Goal: Information Seeking & Learning: Compare options

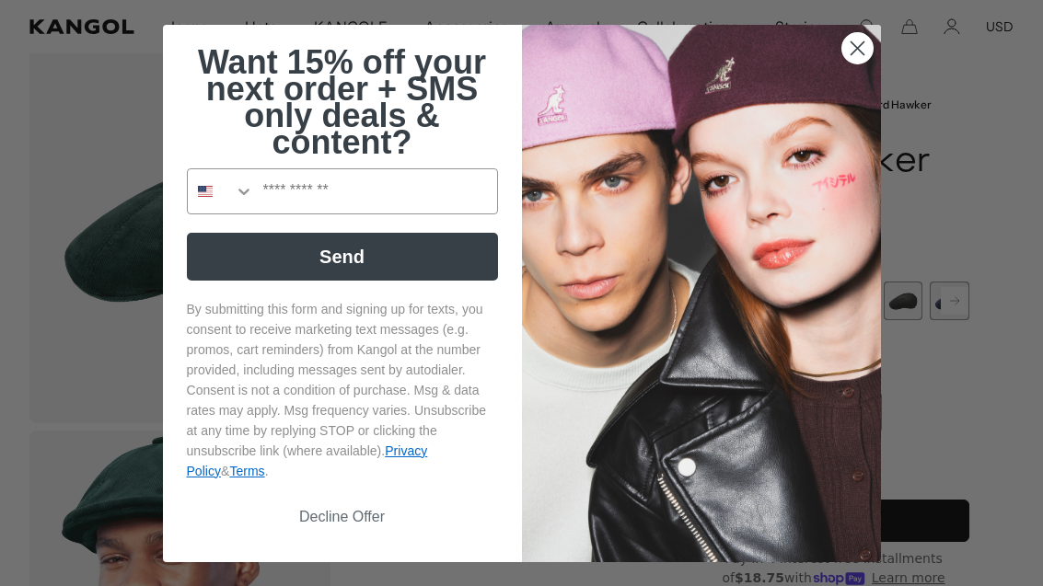
click at [863, 101] on img "POPUP Form" at bounding box center [701, 293] width 359 height 537
click at [842, 63] on circle "Close dialog" at bounding box center [856, 47] width 30 height 30
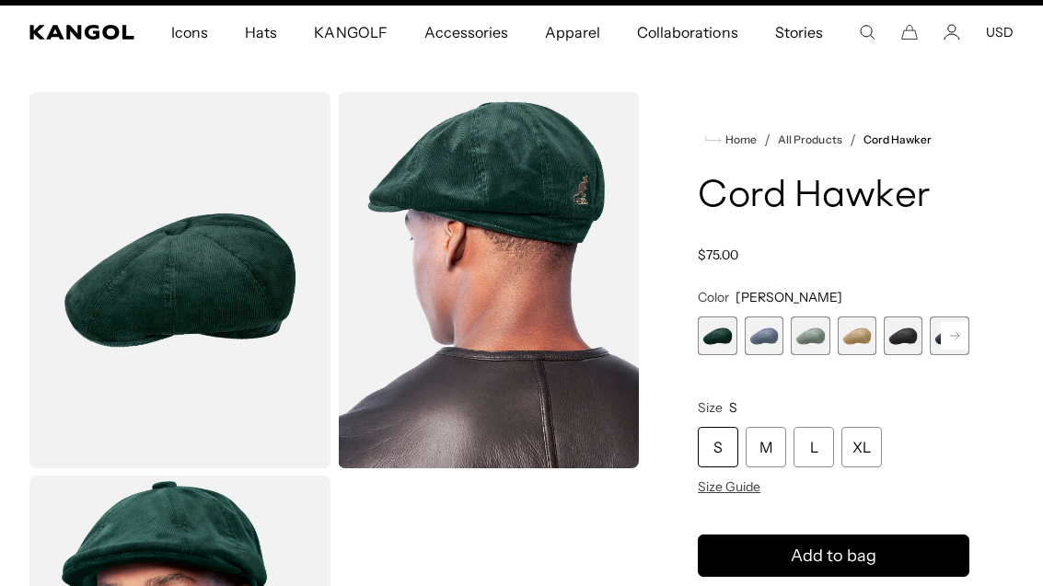
click at [762, 317] on span "2 of 9" at bounding box center [763, 336] width 39 height 39
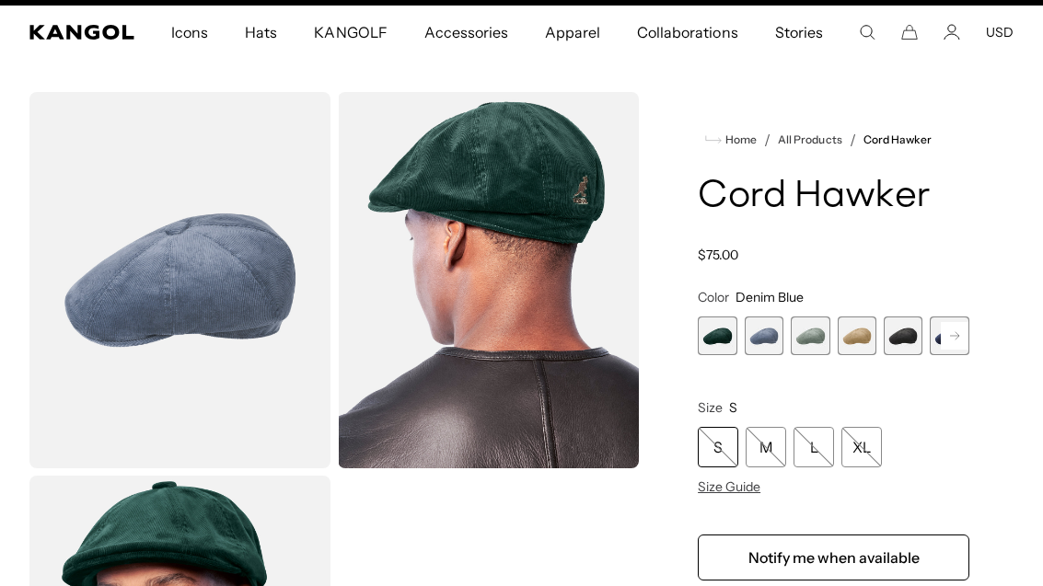
click at [808, 332] on span "3 of 9" at bounding box center [809, 336] width 39 height 39
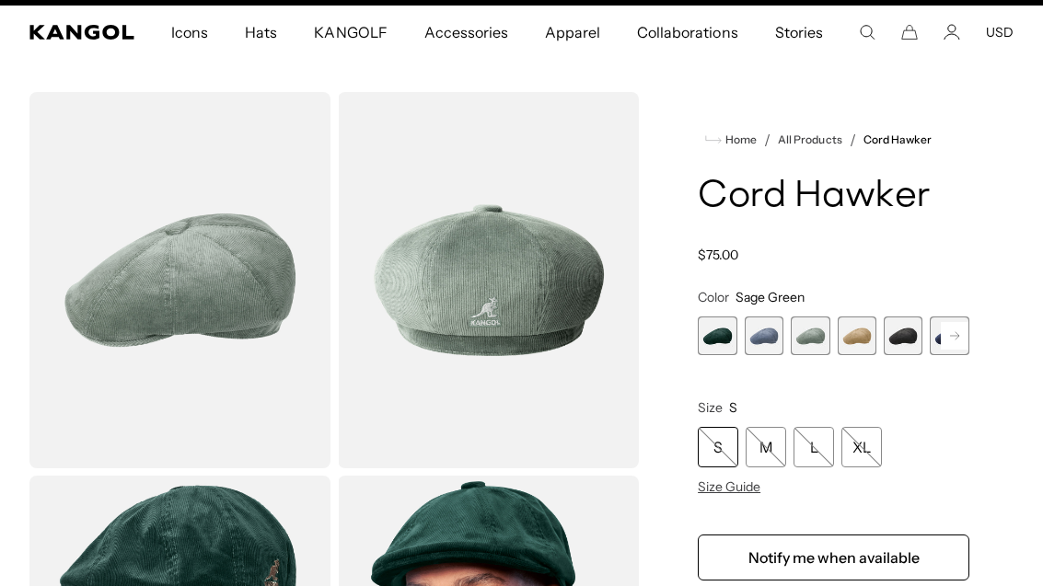
click at [856, 329] on span "4 of 9" at bounding box center [856, 336] width 39 height 39
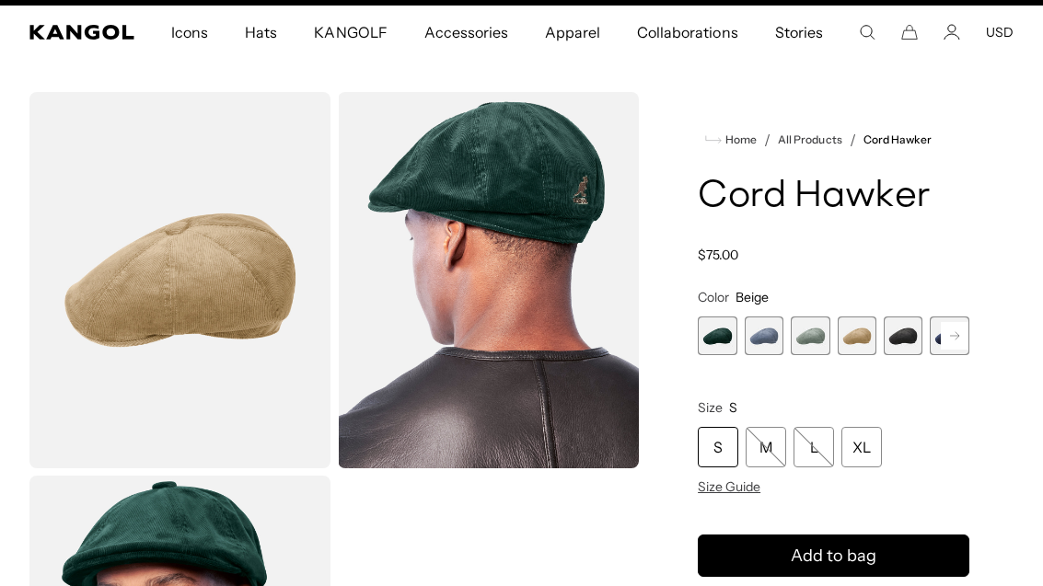
scroll to position [0, 379]
click at [910, 339] on span "5 of 9" at bounding box center [902, 336] width 39 height 39
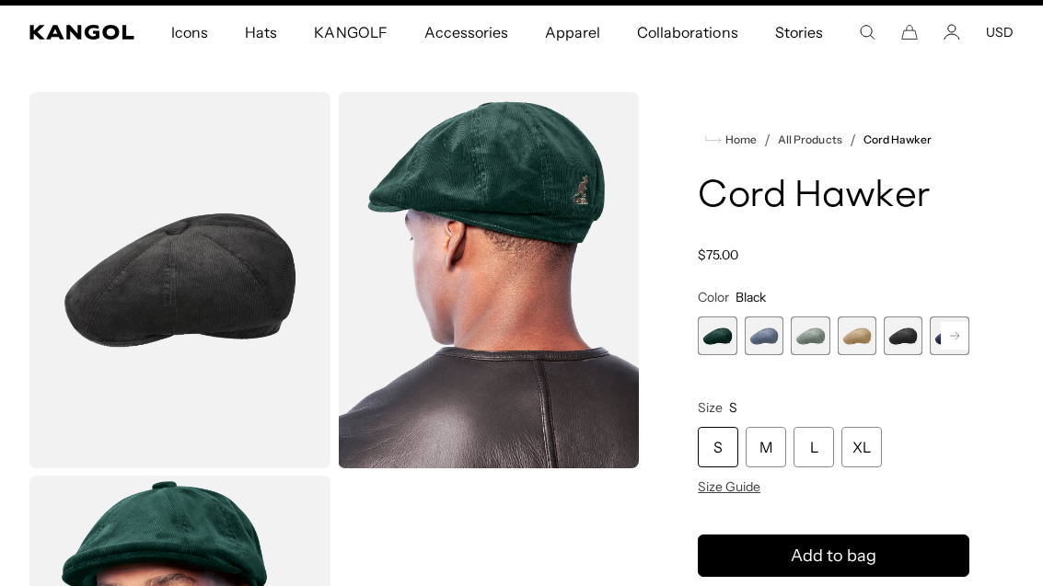
click at [948, 339] on rect at bounding box center [954, 336] width 28 height 28
click at [914, 319] on span "6 of 9" at bounding box center [902, 336] width 39 height 39
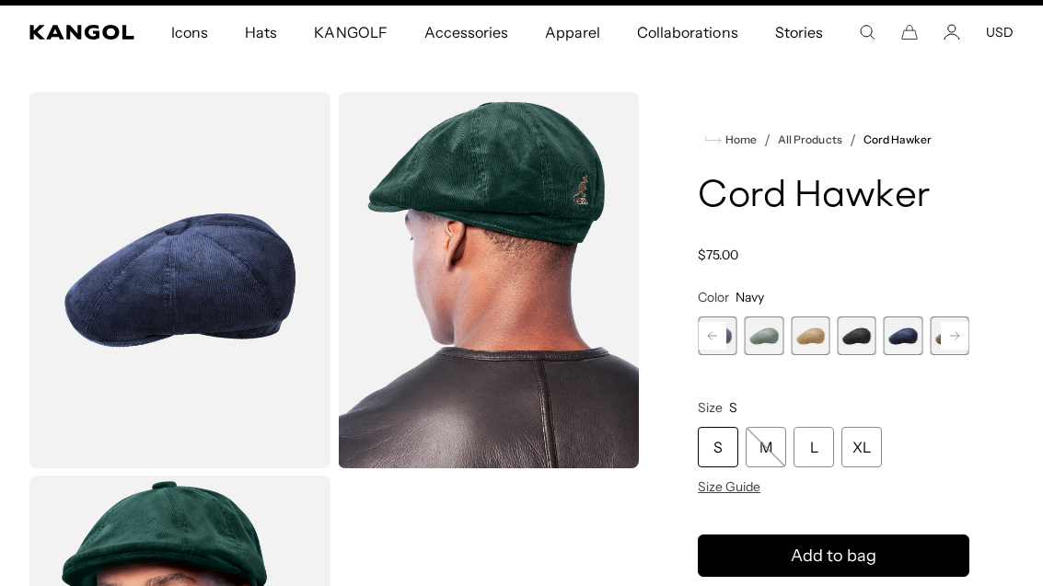
click at [953, 341] on rect at bounding box center [954, 336] width 28 height 28
click at [903, 336] on span "7 of 9" at bounding box center [902, 336] width 39 height 39
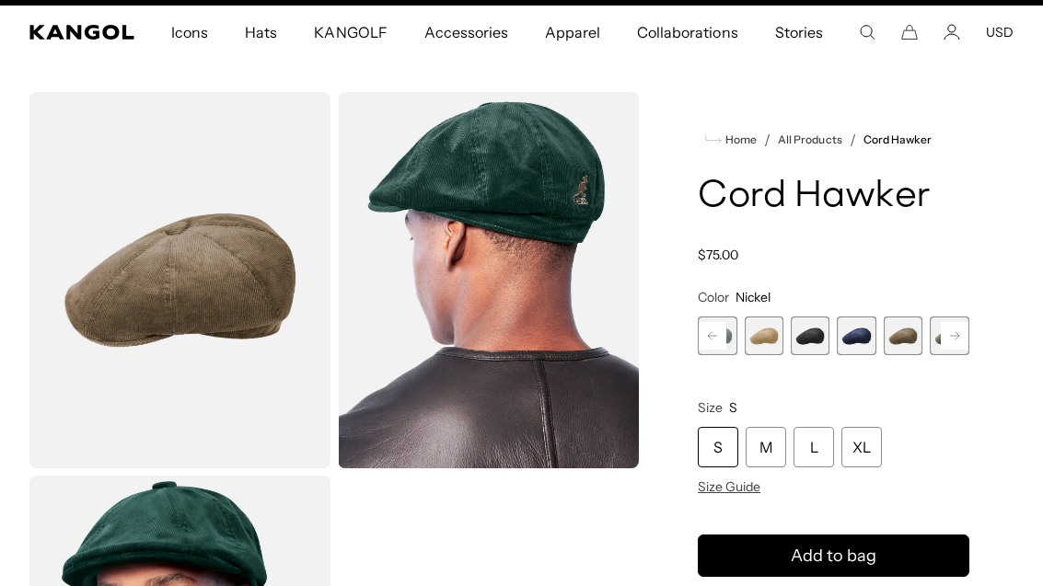
scroll to position [0, 379]
click at [964, 325] on rect at bounding box center [954, 336] width 28 height 28
click at [906, 333] on span "8 of 9" at bounding box center [902, 336] width 39 height 39
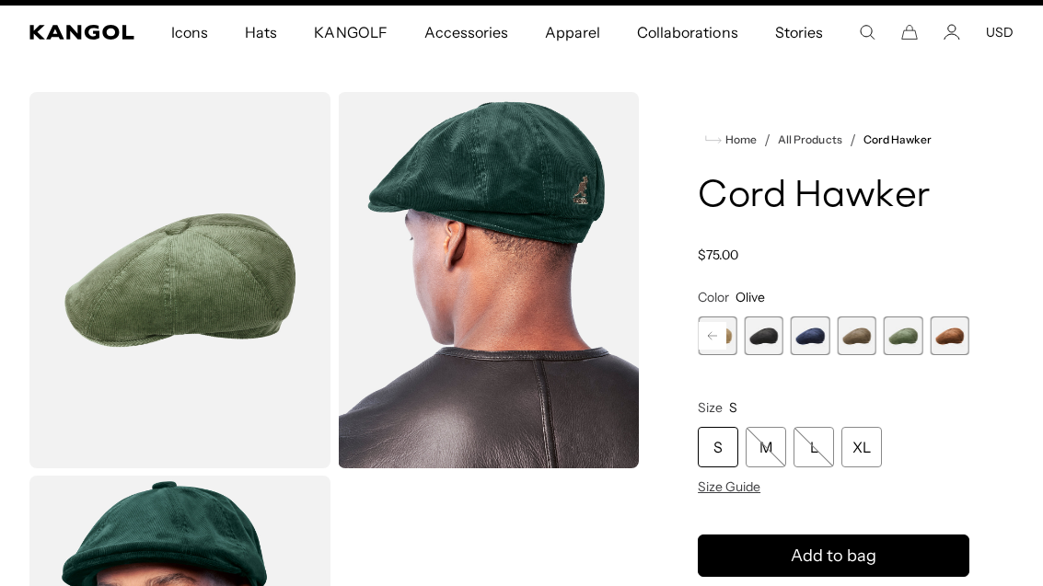
scroll to position [0, 379]
click at [946, 325] on span "9 of 9" at bounding box center [949, 336] width 39 height 39
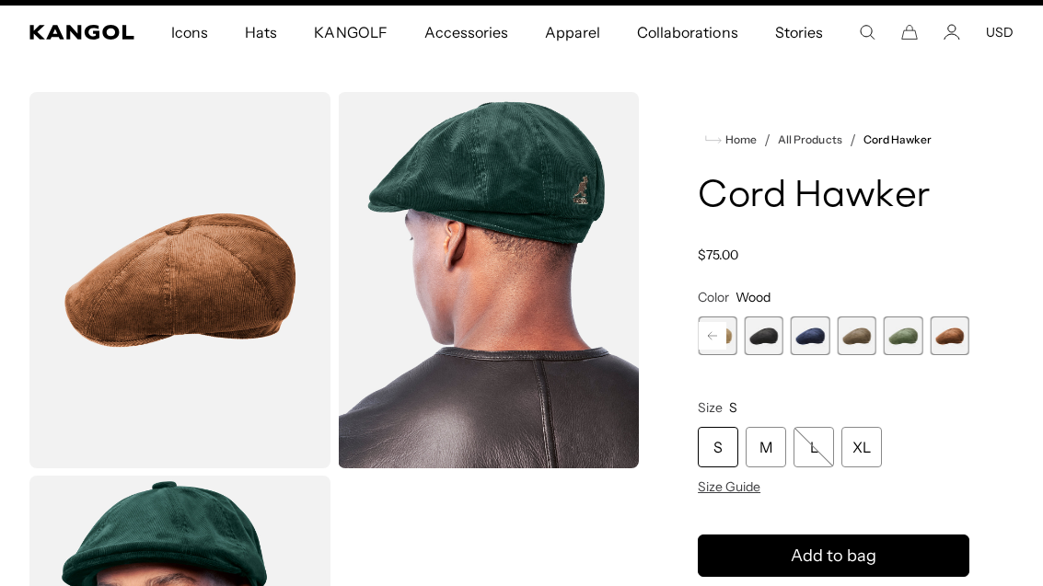
click at [964, 330] on span "9 of 9" at bounding box center [949, 336] width 39 height 39
click at [965, 330] on span "9 of 9" at bounding box center [949, 336] width 39 height 39
click at [905, 340] on span "8 of 9" at bounding box center [902, 336] width 39 height 39
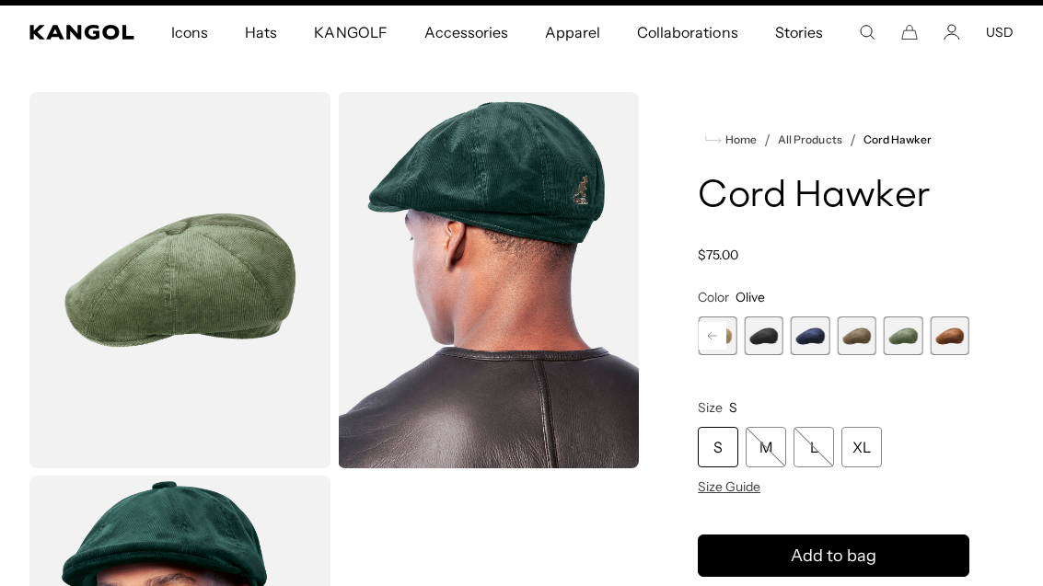
scroll to position [0, 379]
click at [896, 329] on span "8 of 9" at bounding box center [902, 336] width 39 height 39
click at [945, 331] on span "9 of 9" at bounding box center [949, 336] width 39 height 39
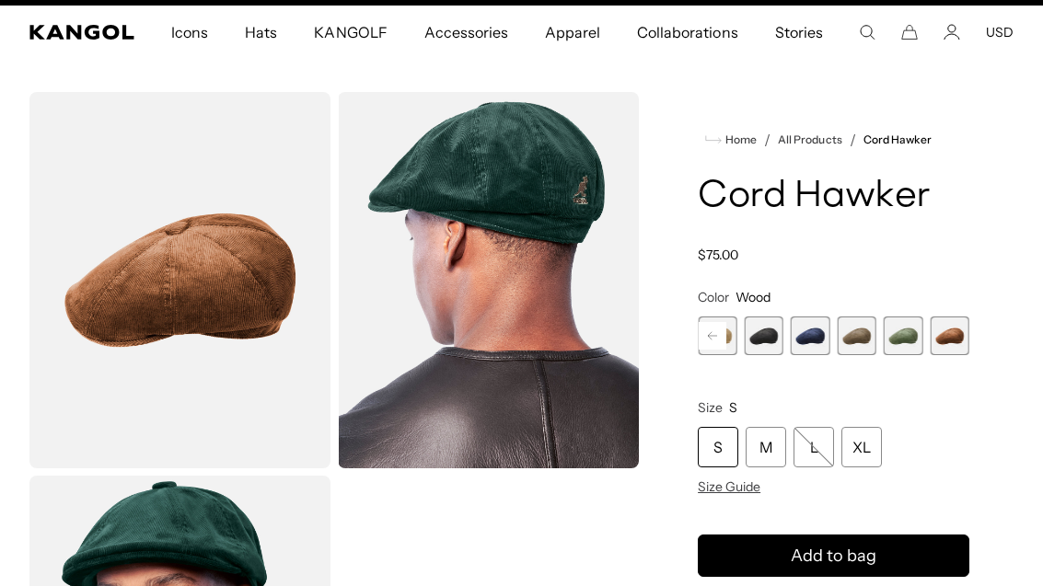
click at [907, 341] on span "8 of 9" at bounding box center [902, 336] width 39 height 39
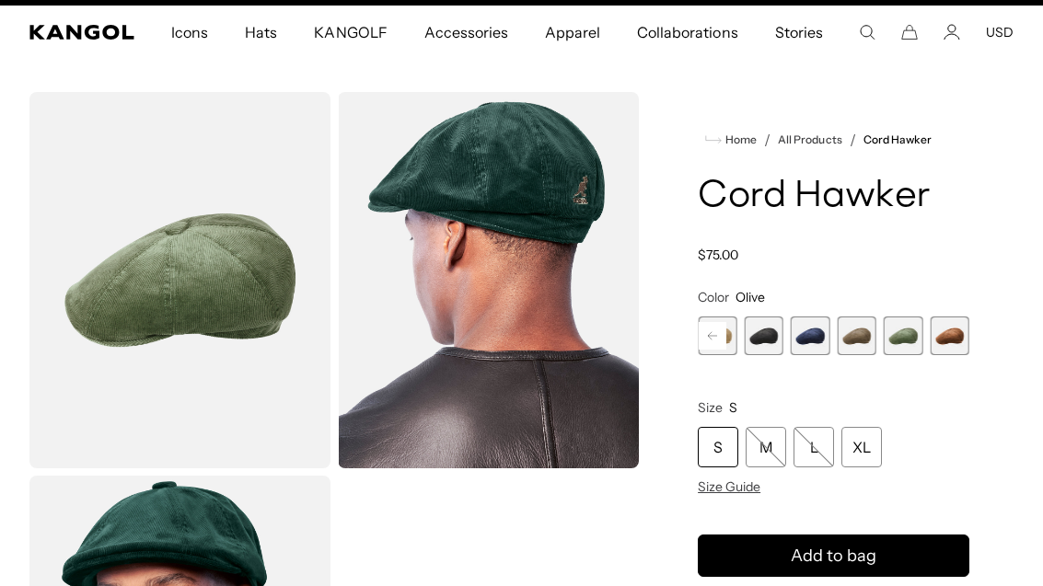
click at [859, 340] on span "7 of 9" at bounding box center [856, 336] width 39 height 39
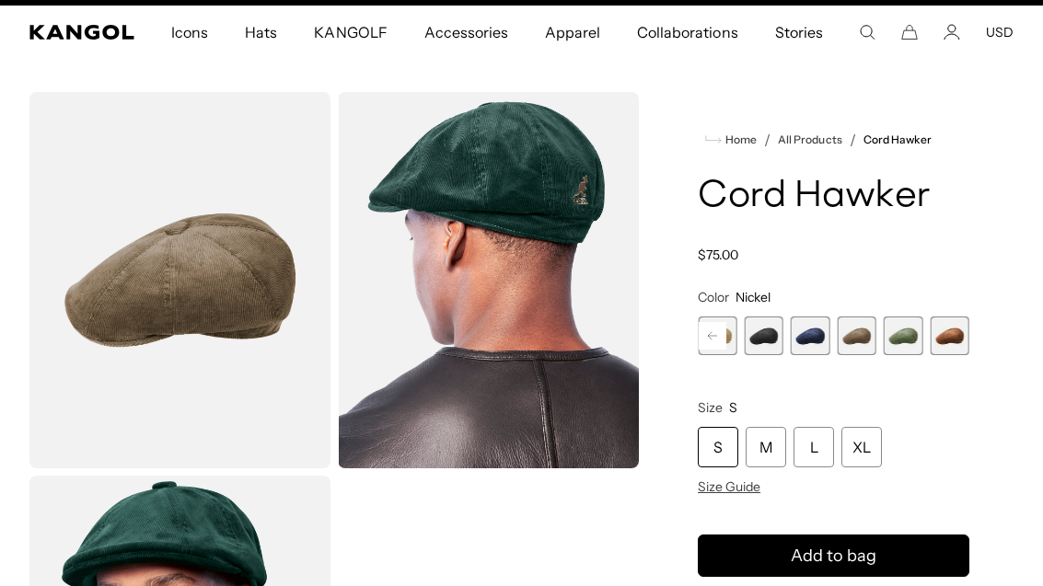
click at [809, 339] on span "6 of 9" at bounding box center [809, 336] width 39 height 39
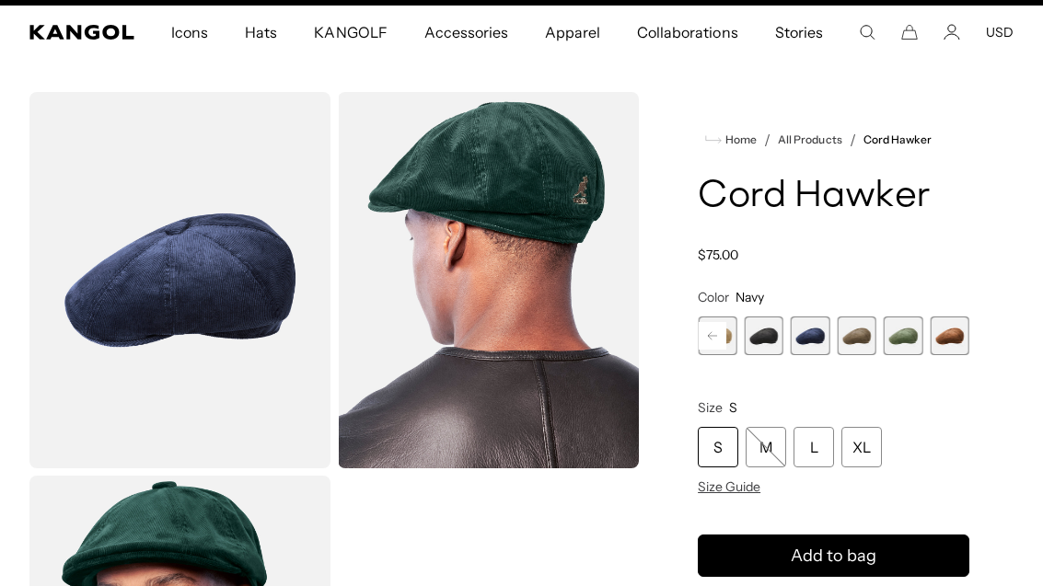
click at [759, 323] on span "5 of 9" at bounding box center [763, 336] width 39 height 39
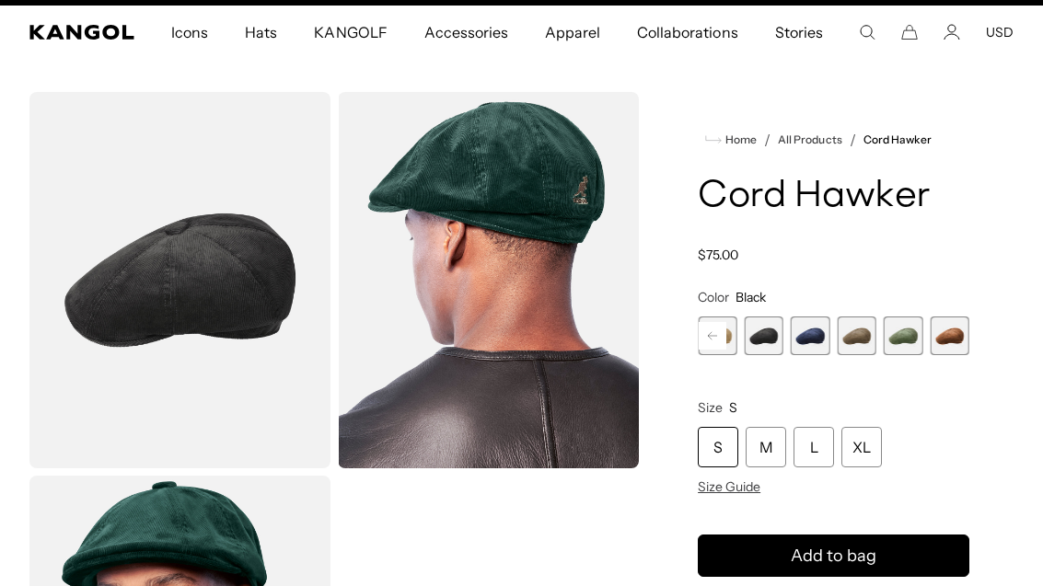
scroll to position [0, 379]
click at [717, 321] on span "4 of 9" at bounding box center [717, 336] width 39 height 39
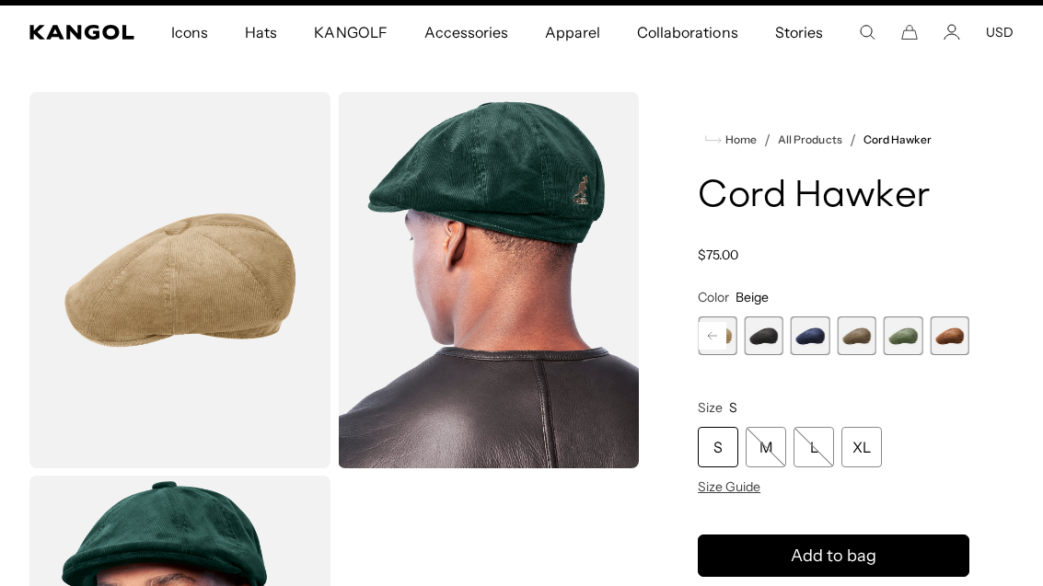
click at [722, 329] on rect at bounding box center [712, 336] width 28 height 28
click at [724, 319] on span "3 of 9" at bounding box center [717, 336] width 39 height 39
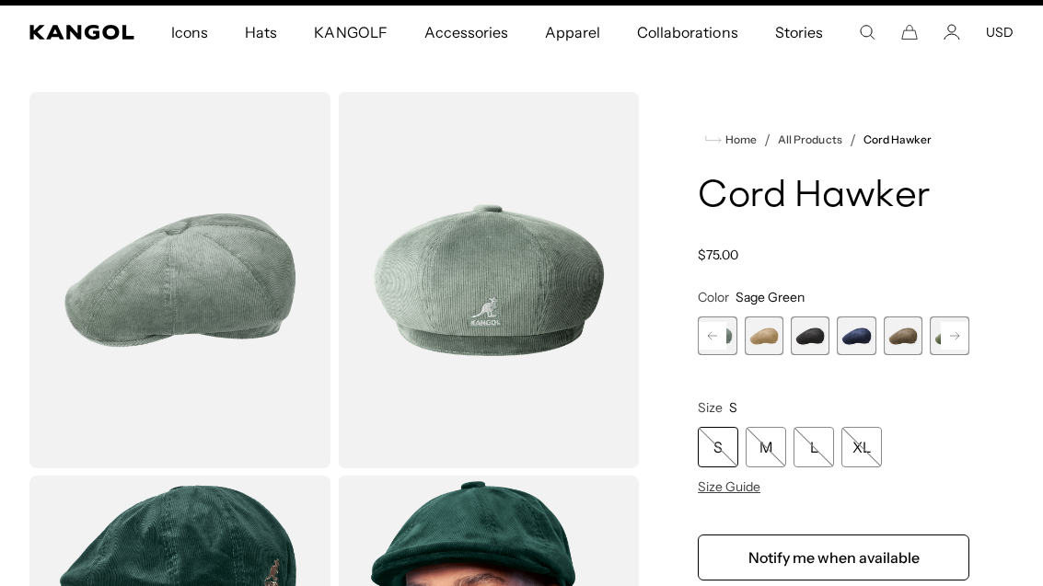
click at [720, 330] on rect at bounding box center [712, 336] width 28 height 28
click at [729, 321] on span "2 of 9" at bounding box center [717, 336] width 39 height 39
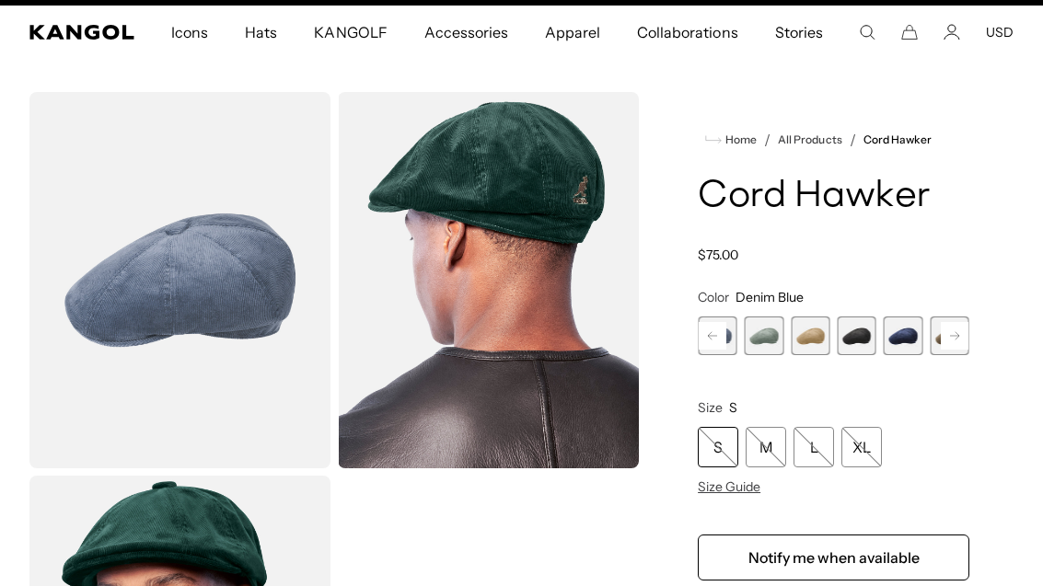
scroll to position [0, 379]
click at [733, 324] on span "2 of 9" at bounding box center [717, 336] width 39 height 39
click at [730, 321] on span "2 of 9" at bounding box center [717, 336] width 39 height 39
click at [721, 328] on rect at bounding box center [712, 336] width 28 height 28
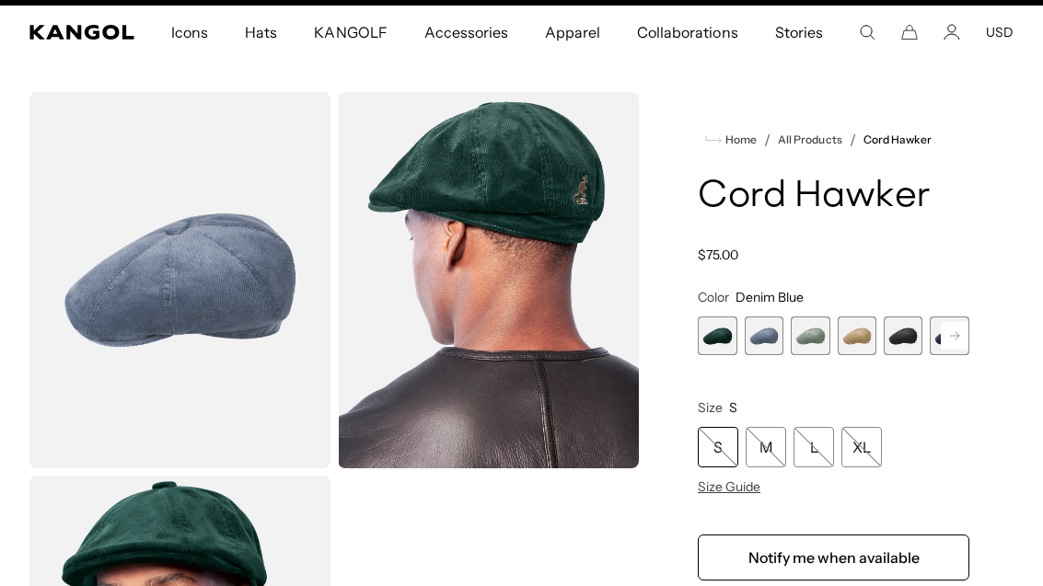
scroll to position [0, 379]
click at [734, 323] on span "1 of 9" at bounding box center [717, 336] width 39 height 39
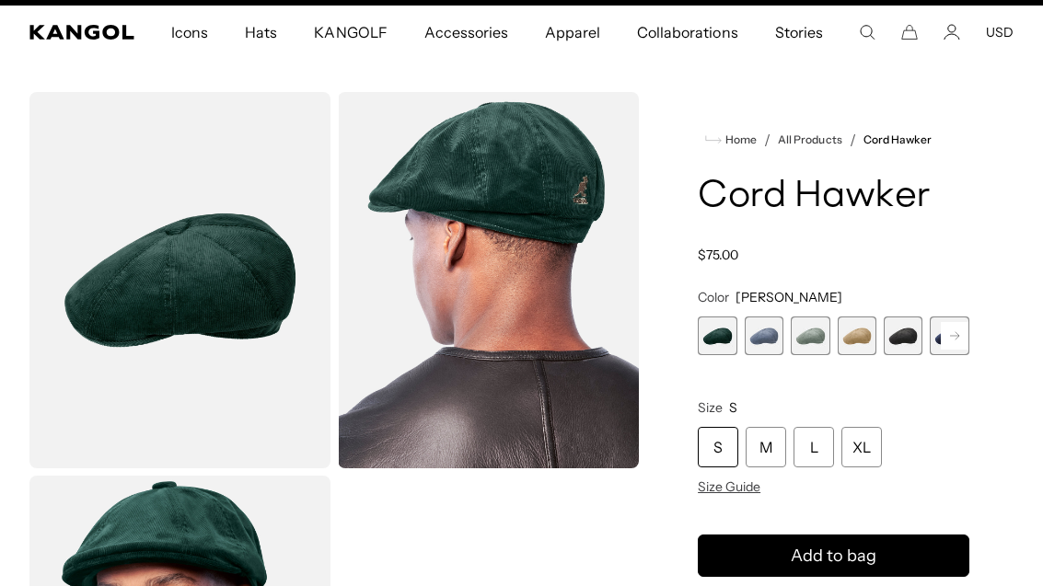
click at [764, 328] on span "2 of 9" at bounding box center [763, 336] width 39 height 39
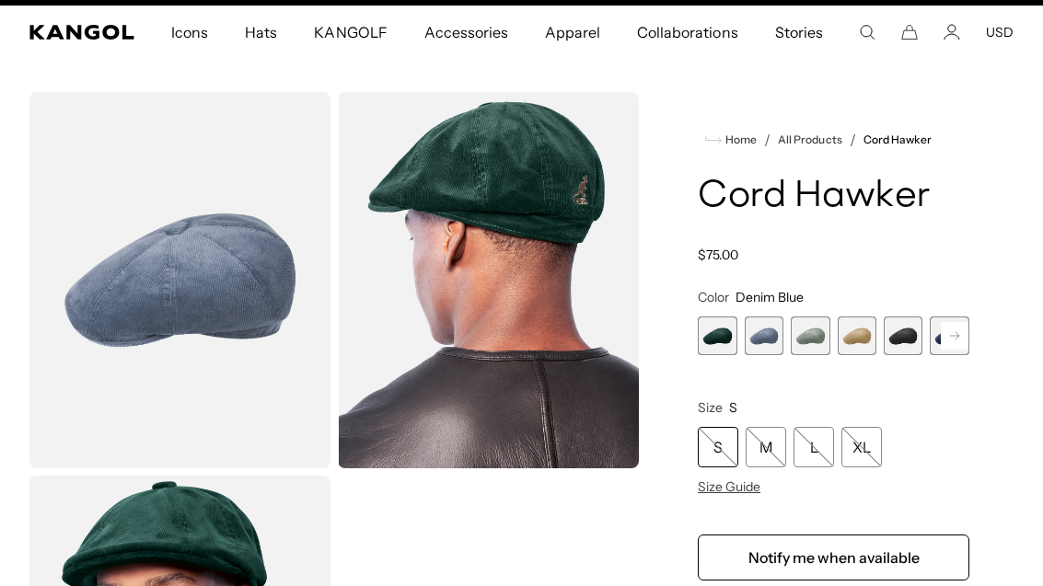
click at [717, 325] on span "1 of 9" at bounding box center [717, 336] width 39 height 39
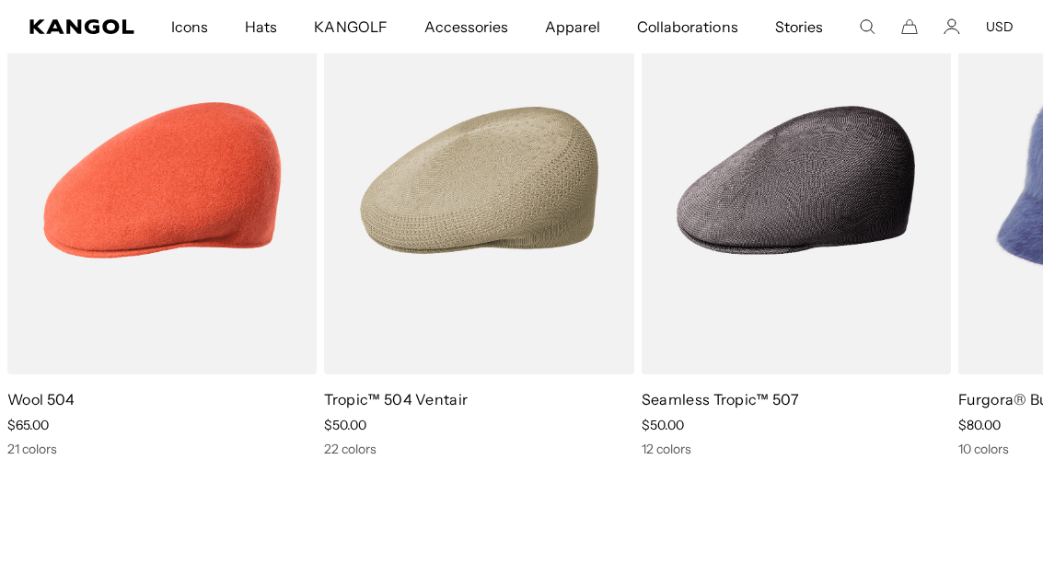
click at [0, 0] on img "2 of 10" at bounding box center [0, 0] width 0 height 0
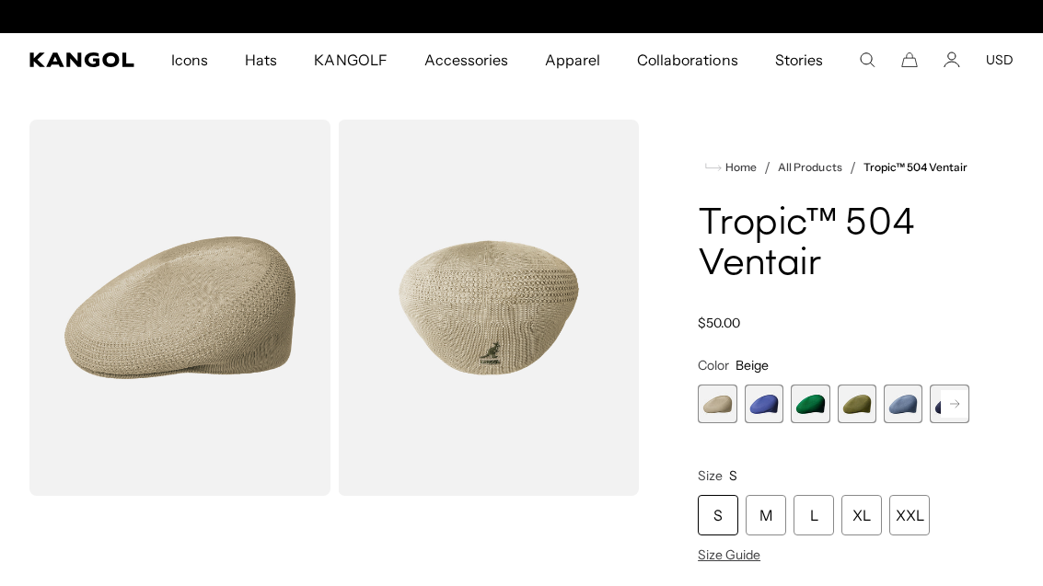
scroll to position [0, 379]
click at [755, 401] on span "2 of 22" at bounding box center [763, 404] width 39 height 39
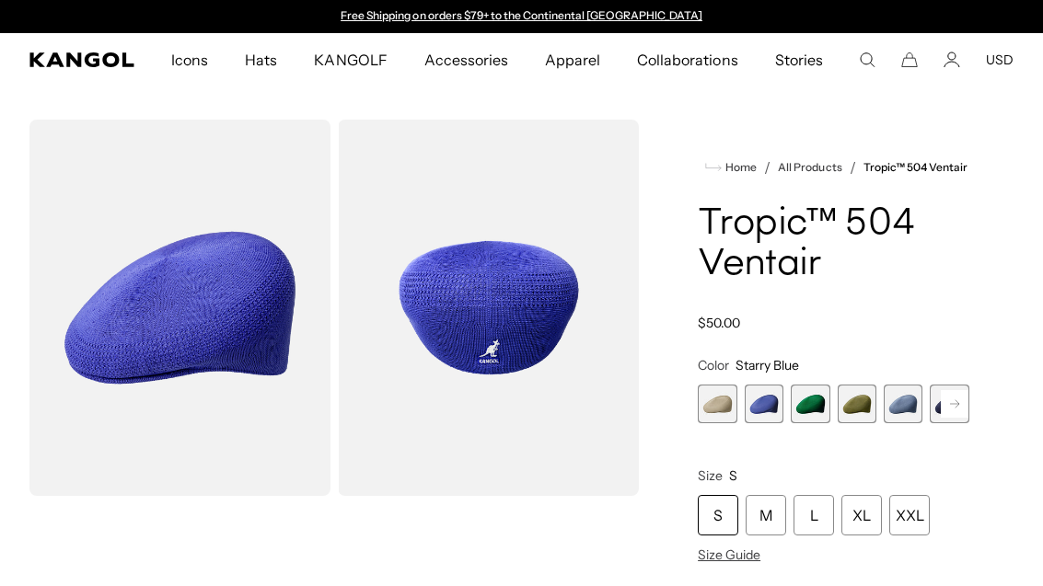
click at [799, 403] on span "3 of 22" at bounding box center [809, 404] width 39 height 39
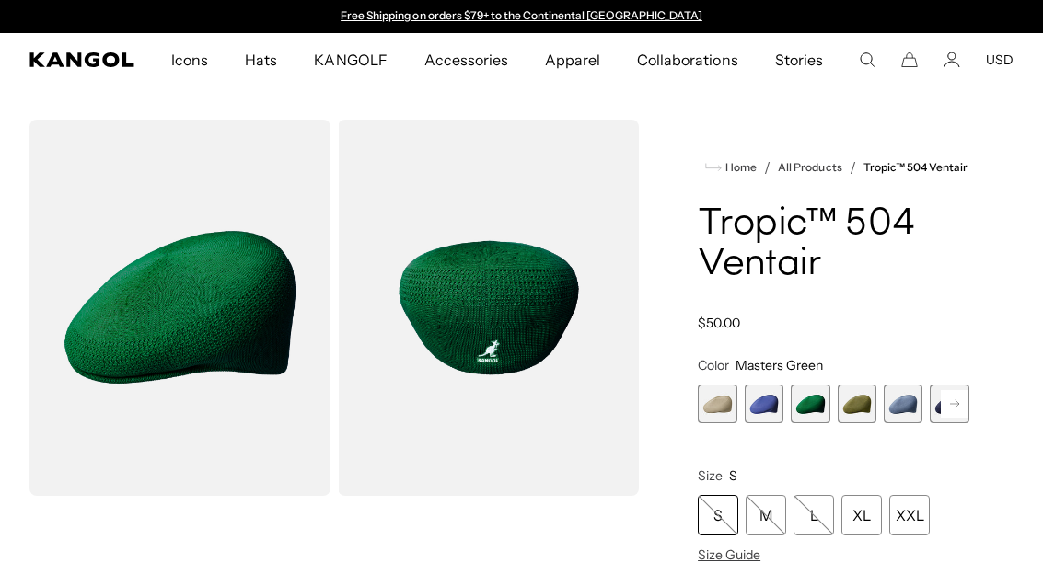
click at [860, 410] on span "4 of 22" at bounding box center [856, 404] width 39 height 39
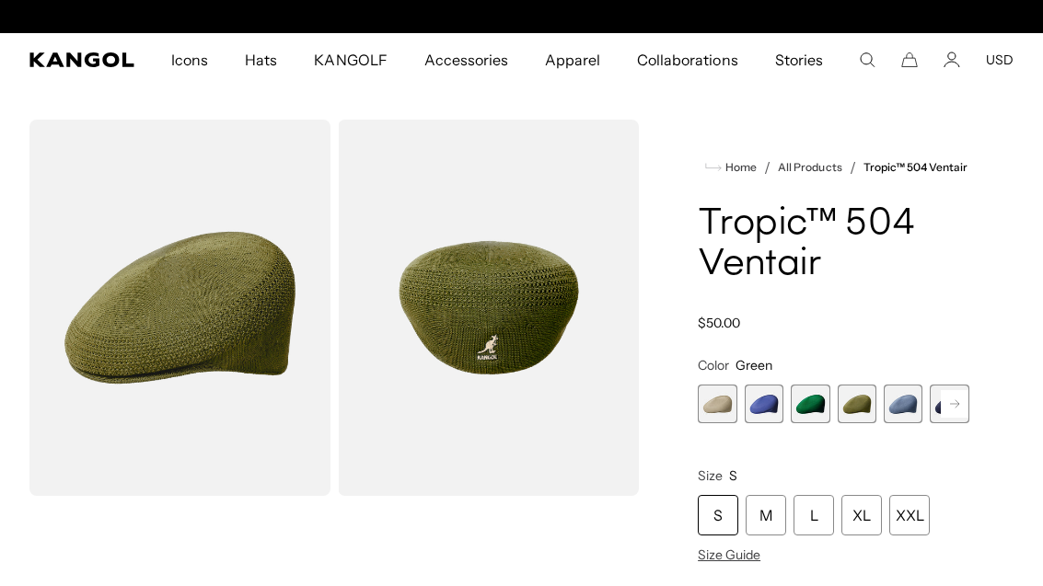
scroll to position [0, 379]
click at [905, 398] on span "5 of 22" at bounding box center [902, 404] width 39 height 39
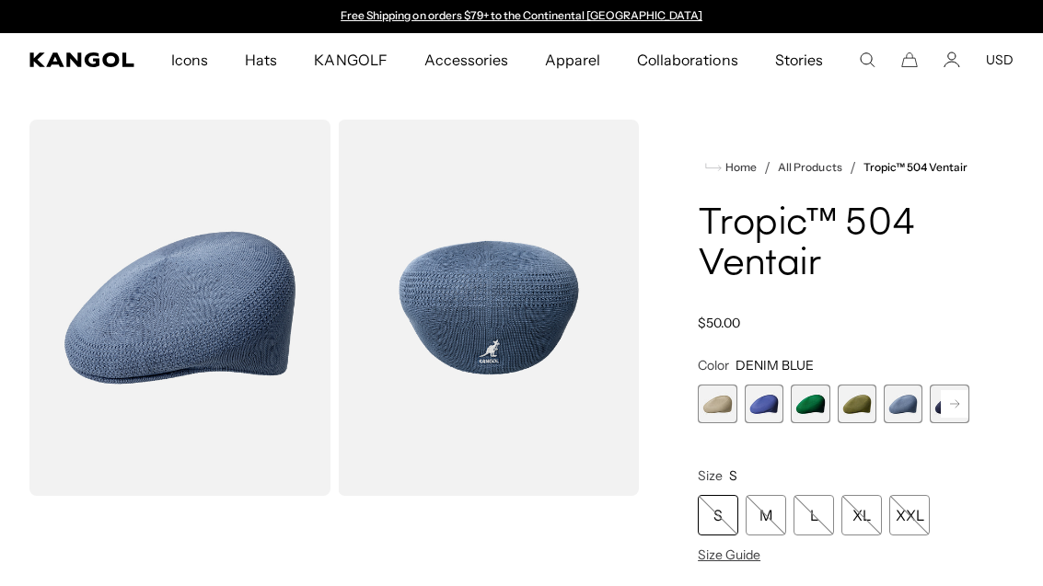
click at [946, 410] on rect at bounding box center [954, 404] width 28 height 28
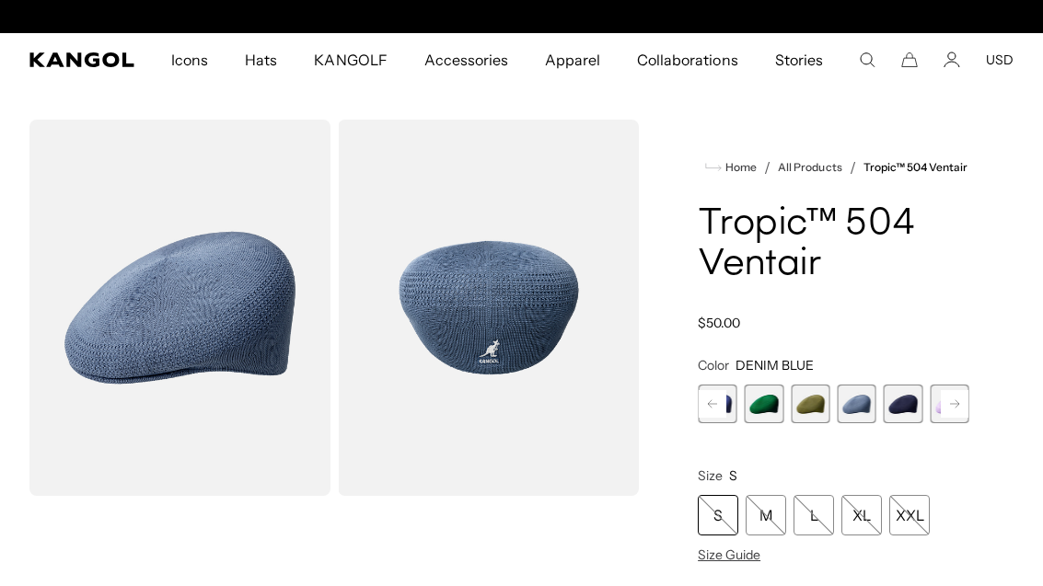
scroll to position [0, 379]
click at [907, 407] on span "6 of 22" at bounding box center [902, 404] width 39 height 39
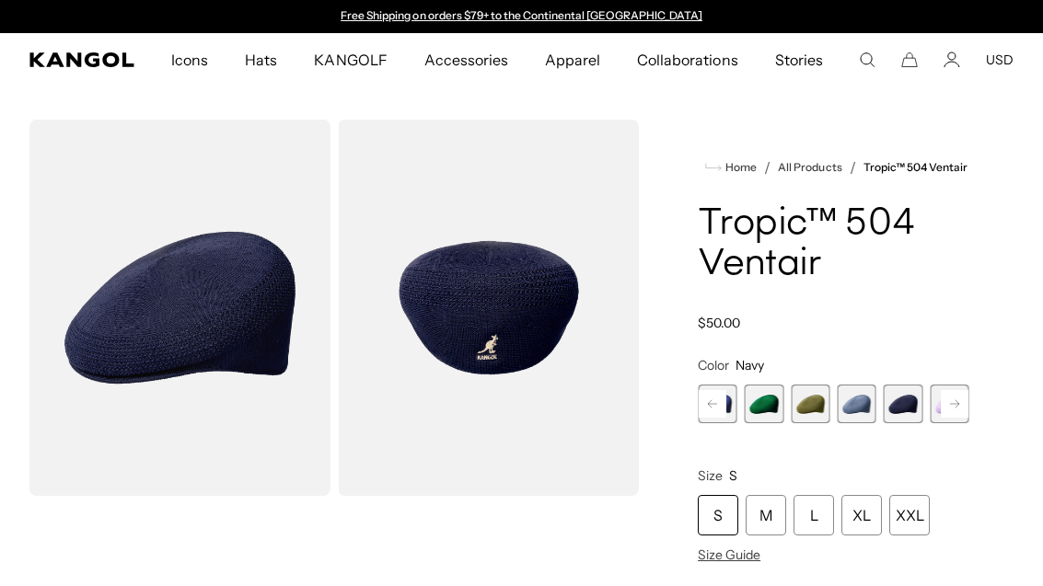
click at [955, 405] on rect at bounding box center [954, 404] width 28 height 28
click at [917, 406] on span "7 of 22" at bounding box center [902, 404] width 39 height 39
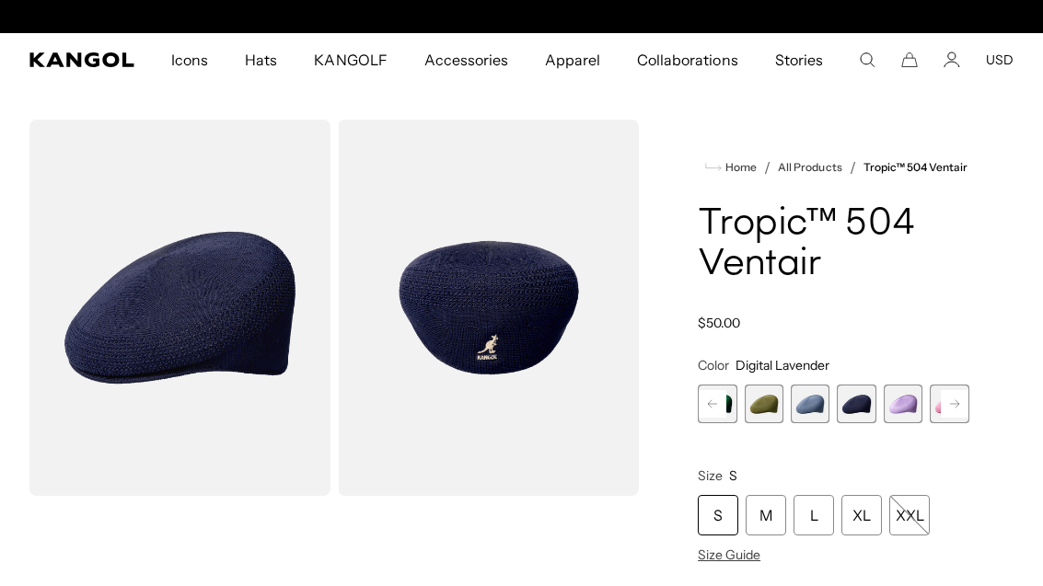
scroll to position [0, 379]
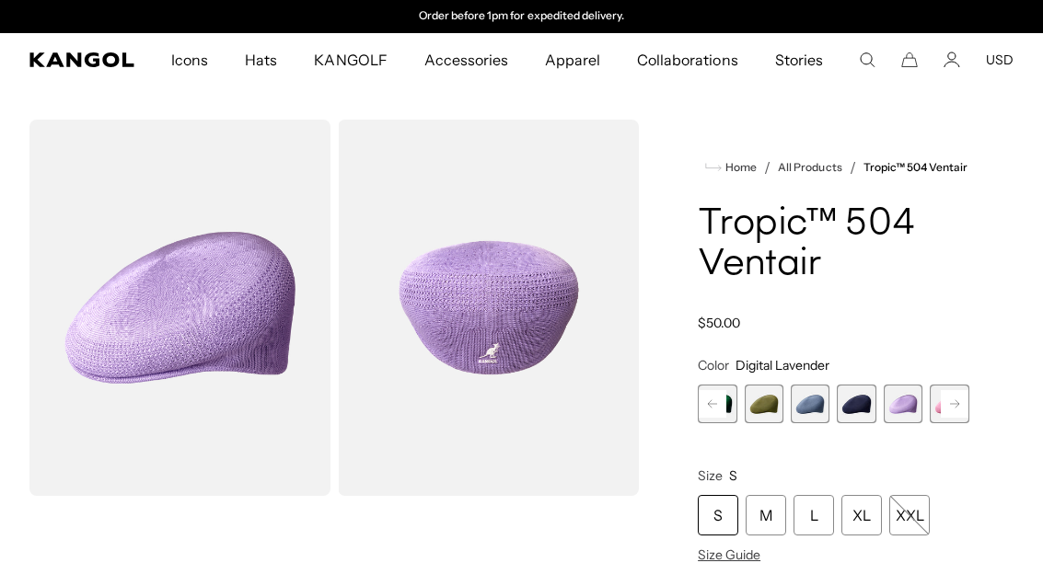
click at [939, 421] on span "8 of 22" at bounding box center [948, 404] width 39 height 39
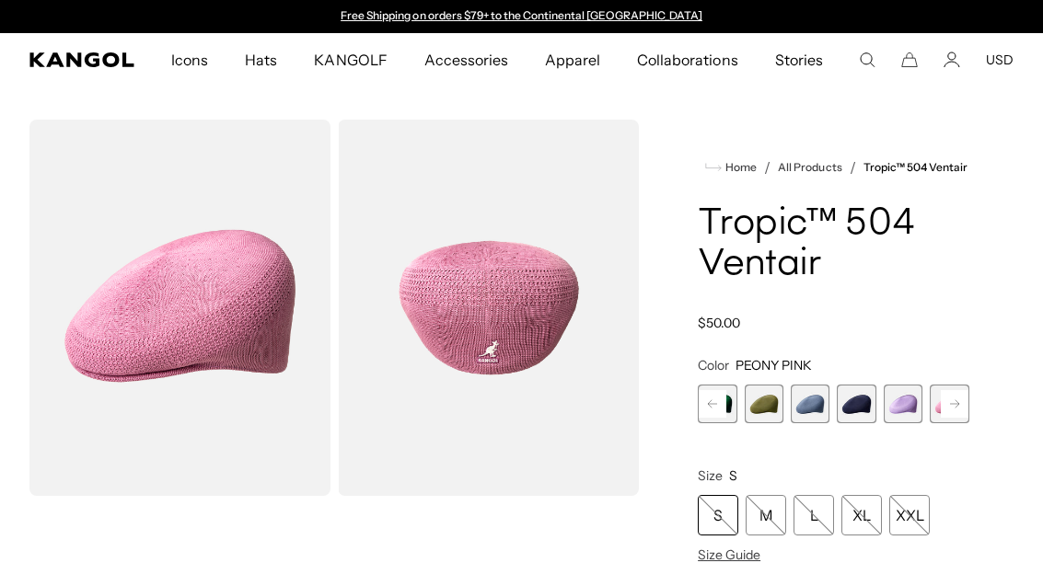
click at [899, 407] on span "7 of 22" at bounding box center [902, 404] width 39 height 39
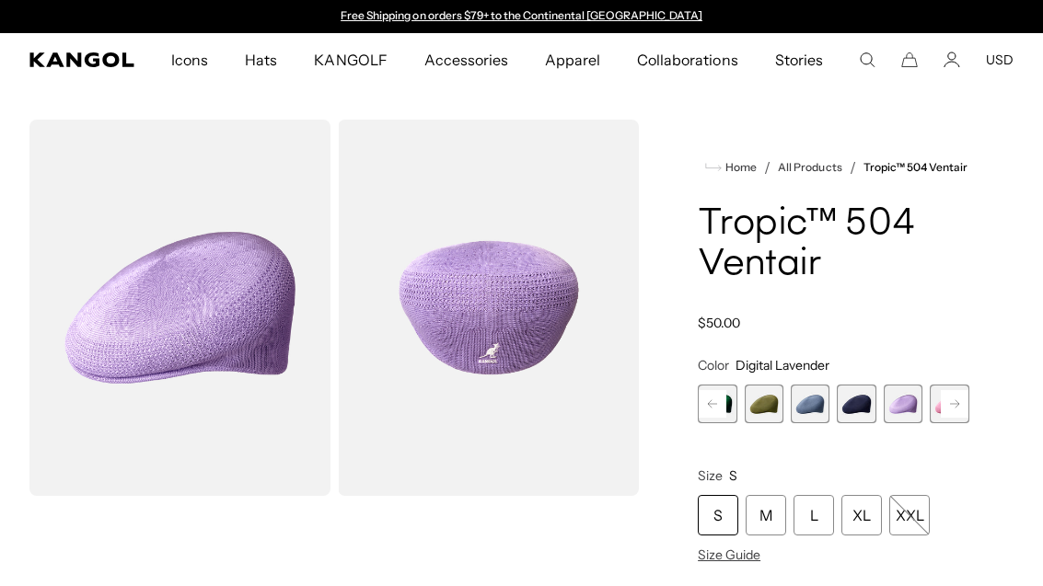
click at [949, 419] on icon at bounding box center [954, 403] width 28 height 29
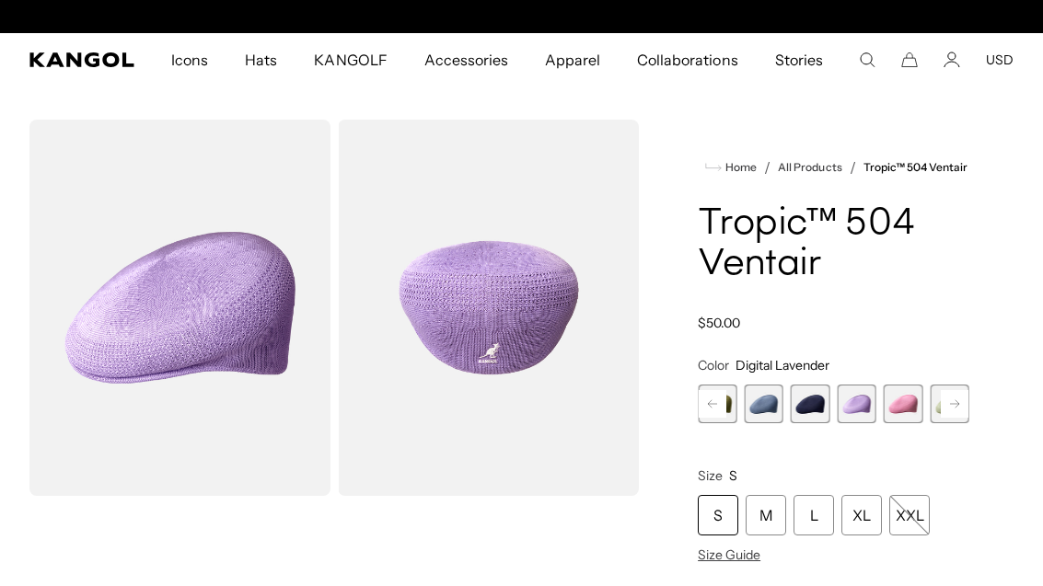
scroll to position [0, 379]
click at [896, 398] on span "8 of 22" at bounding box center [902, 404] width 39 height 39
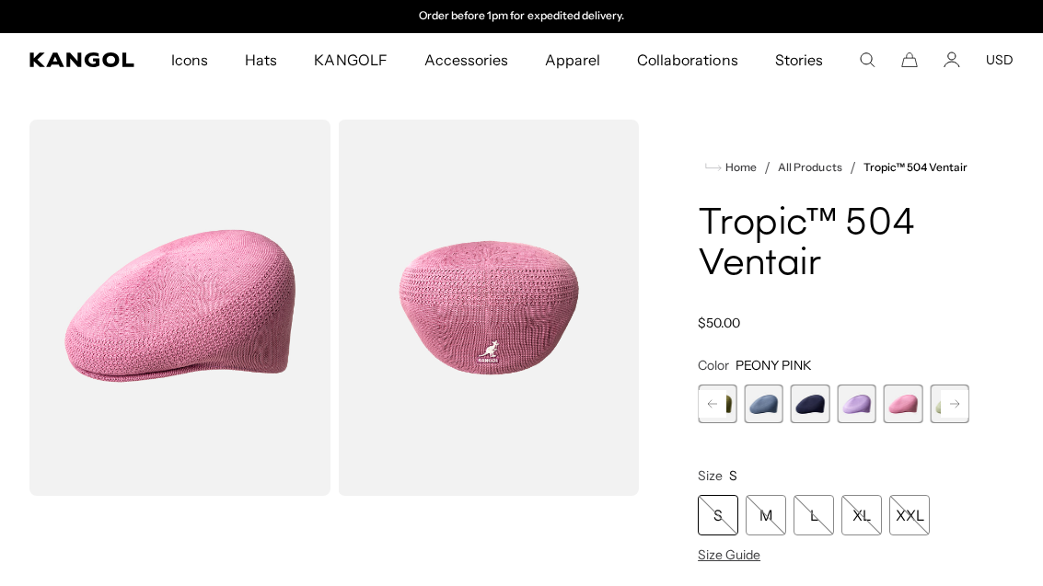
click at [952, 415] on rect at bounding box center [954, 404] width 28 height 28
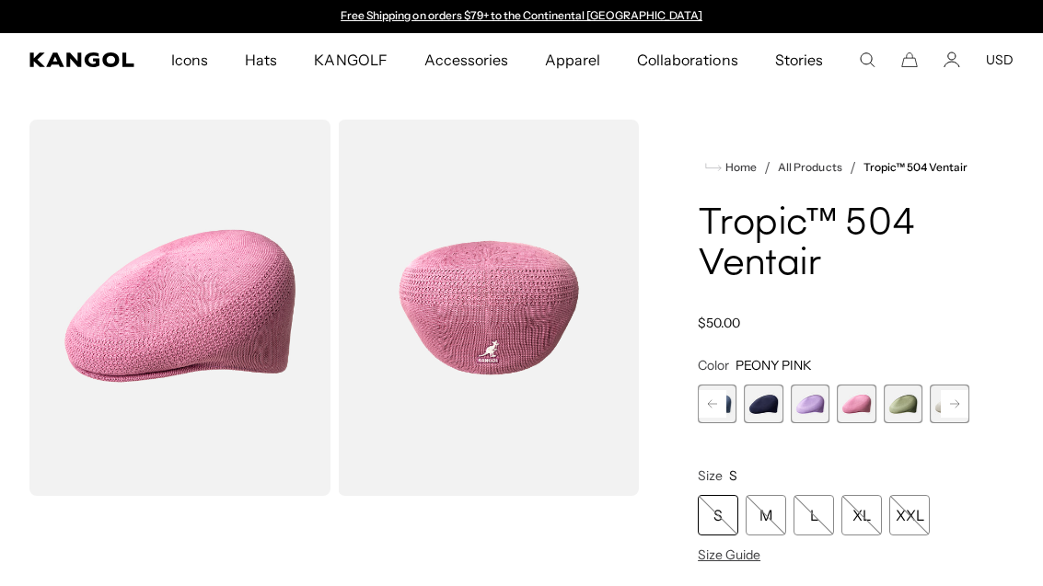
click at [905, 401] on span "9 of 22" at bounding box center [902, 404] width 39 height 39
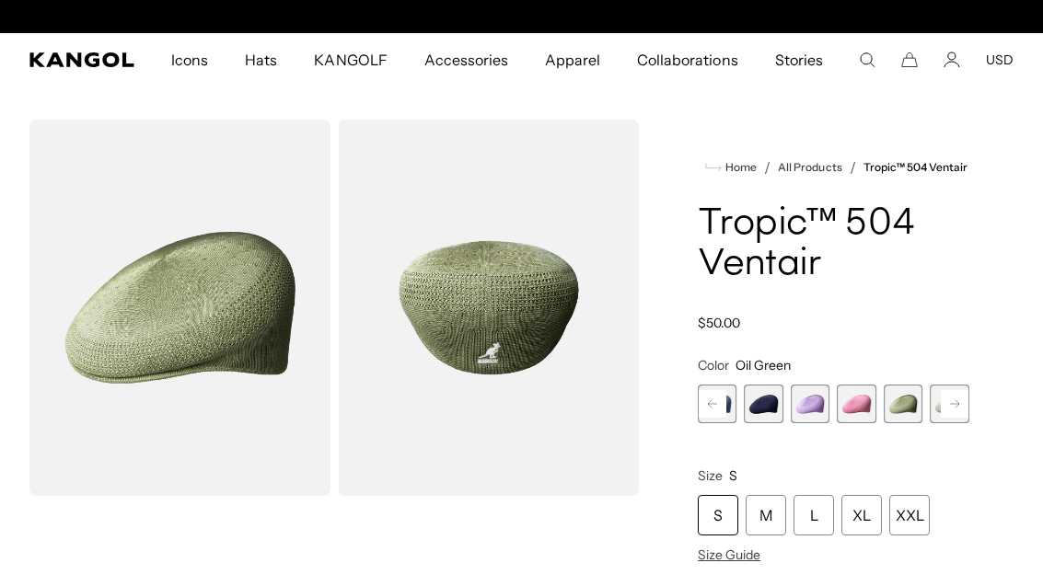
scroll to position [0, 379]
click at [945, 395] on rect at bounding box center [954, 404] width 28 height 28
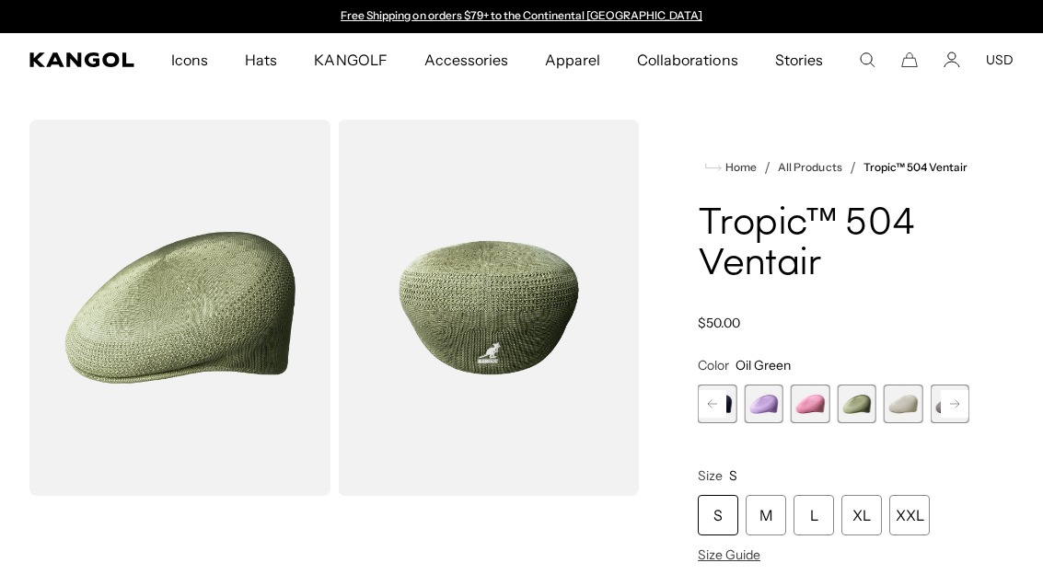
click at [903, 398] on span "10 of 22" at bounding box center [902, 404] width 39 height 39
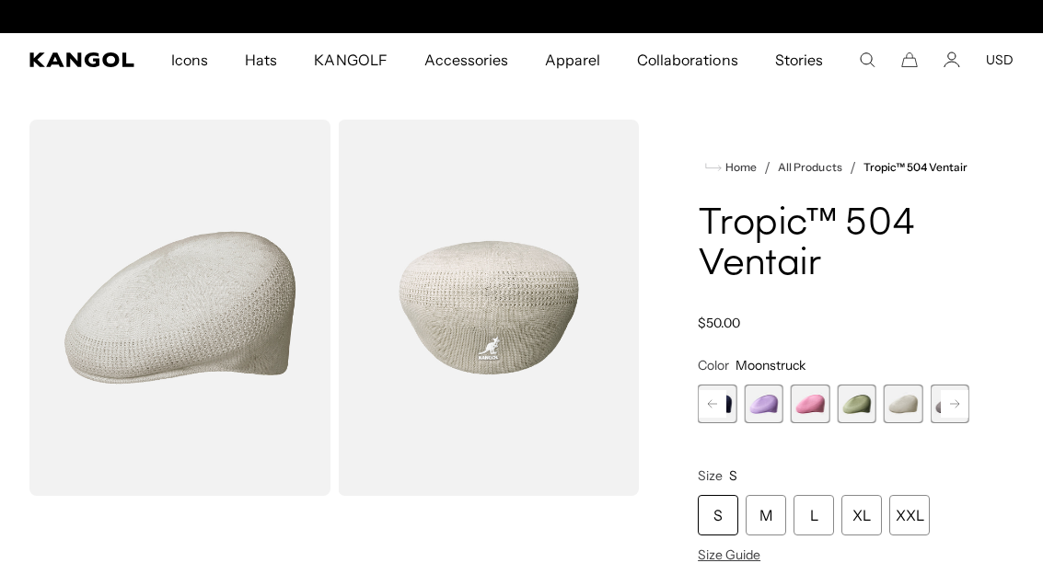
scroll to position [0, 379]
click at [954, 402] on rect at bounding box center [954, 404] width 28 height 28
click at [895, 418] on span "11 of 22" at bounding box center [902, 404] width 39 height 39
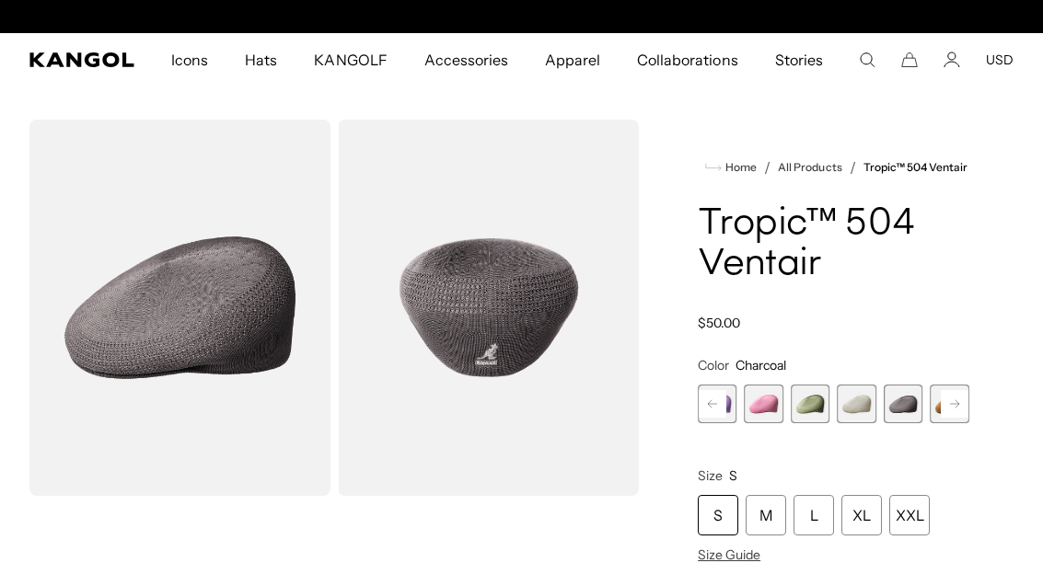
scroll to position [0, 379]
click at [936, 403] on span "12 of 22" at bounding box center [948, 404] width 39 height 39
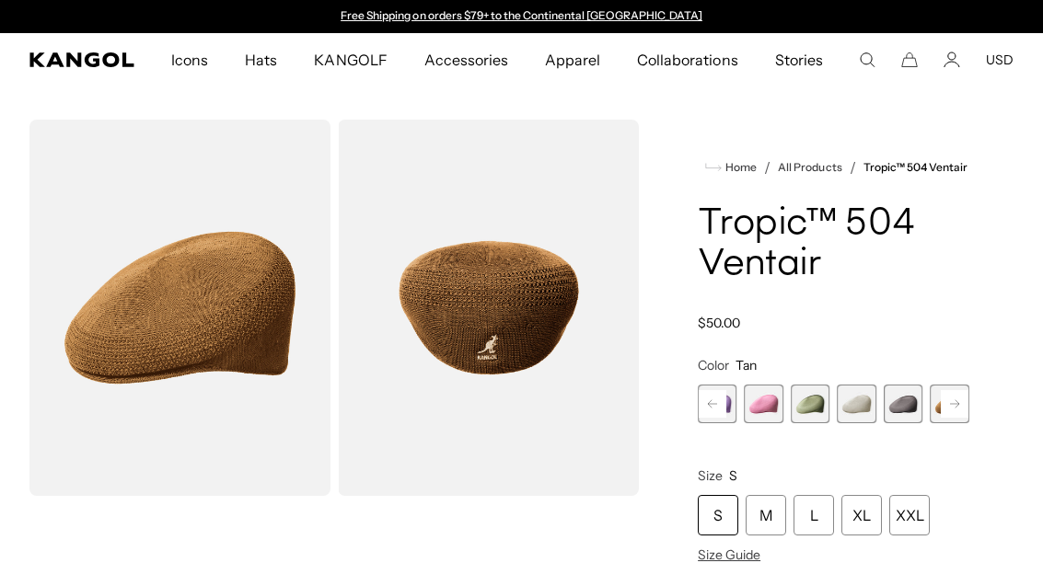
click at [945, 387] on span "12 of 22" at bounding box center [948, 404] width 39 height 39
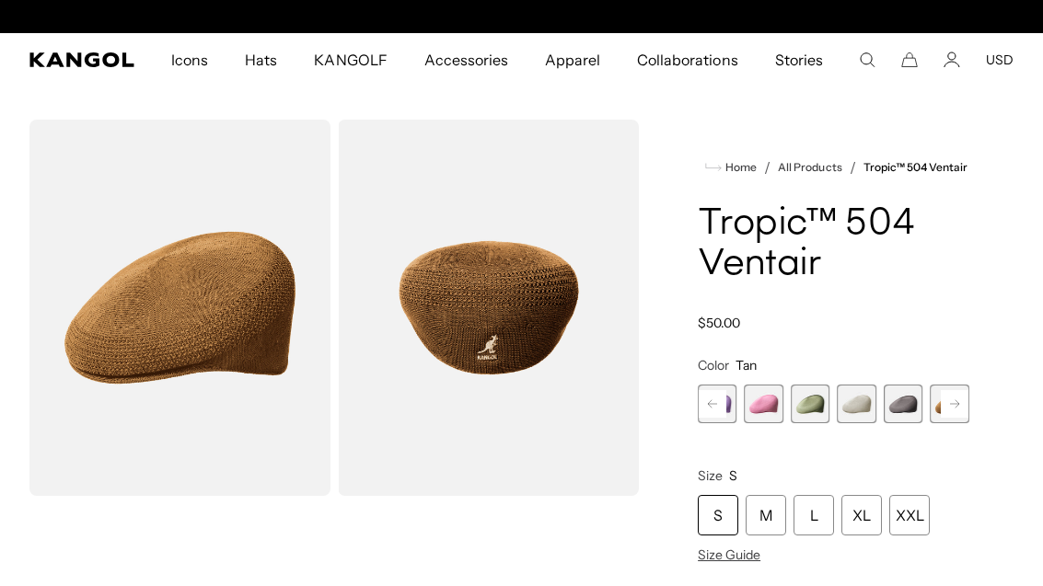
scroll to position [0, 379]
click at [952, 398] on rect at bounding box center [954, 404] width 28 height 28
click at [940, 402] on rect at bounding box center [954, 404] width 28 height 28
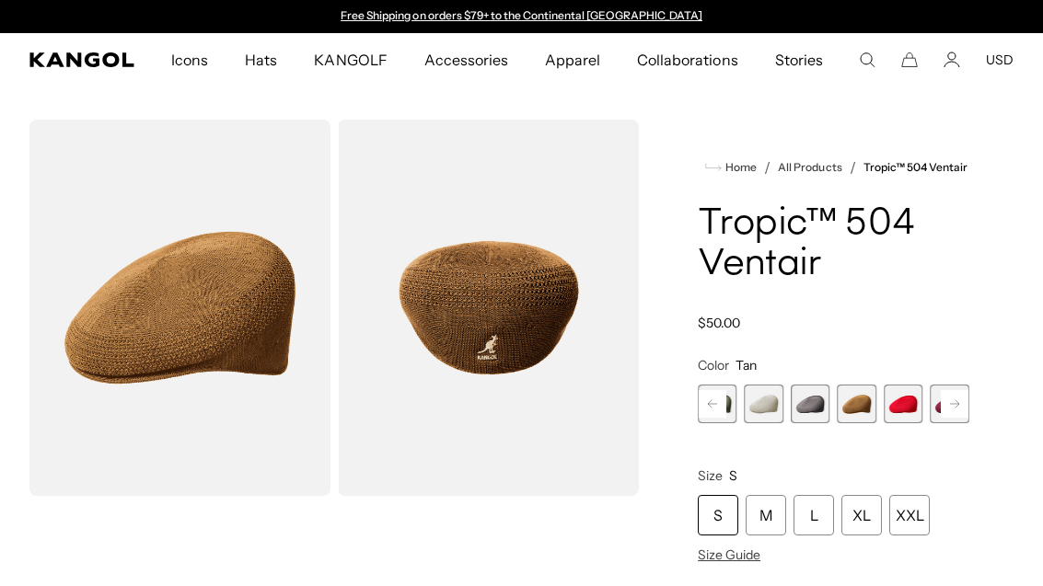
click at [900, 404] on span "13 of 22" at bounding box center [902, 404] width 39 height 39
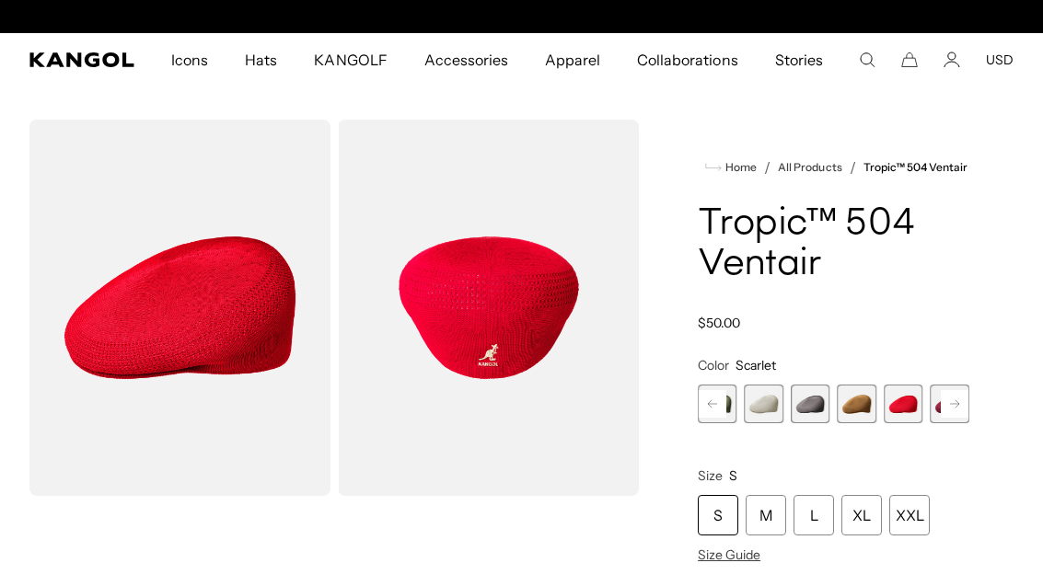
scroll to position [0, 379]
click at [964, 411] on rect at bounding box center [954, 404] width 28 height 28
click at [891, 404] on span "14 of 22" at bounding box center [902, 404] width 39 height 39
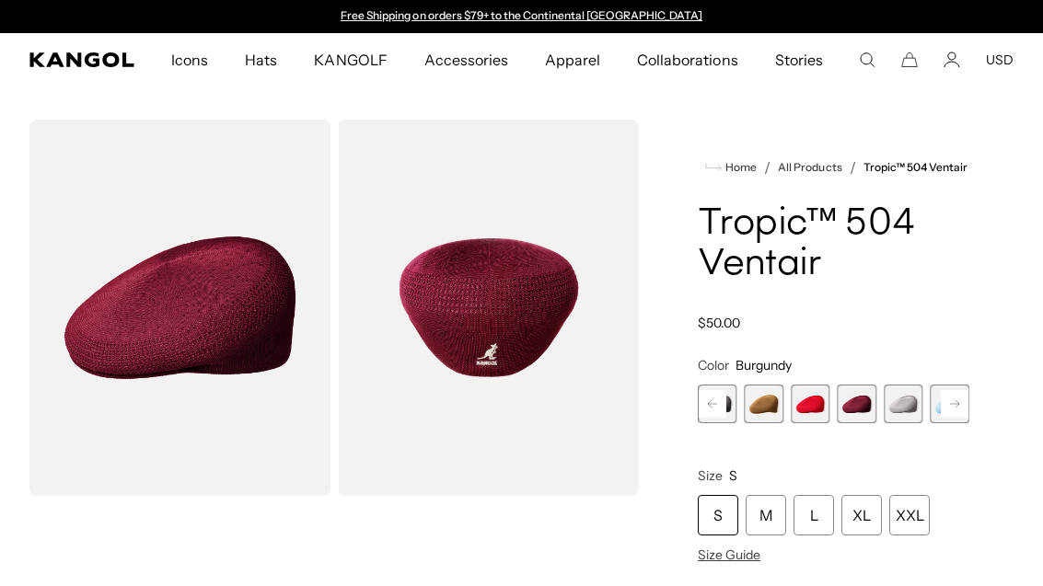
click at [903, 394] on span "15 of 22" at bounding box center [902, 404] width 39 height 39
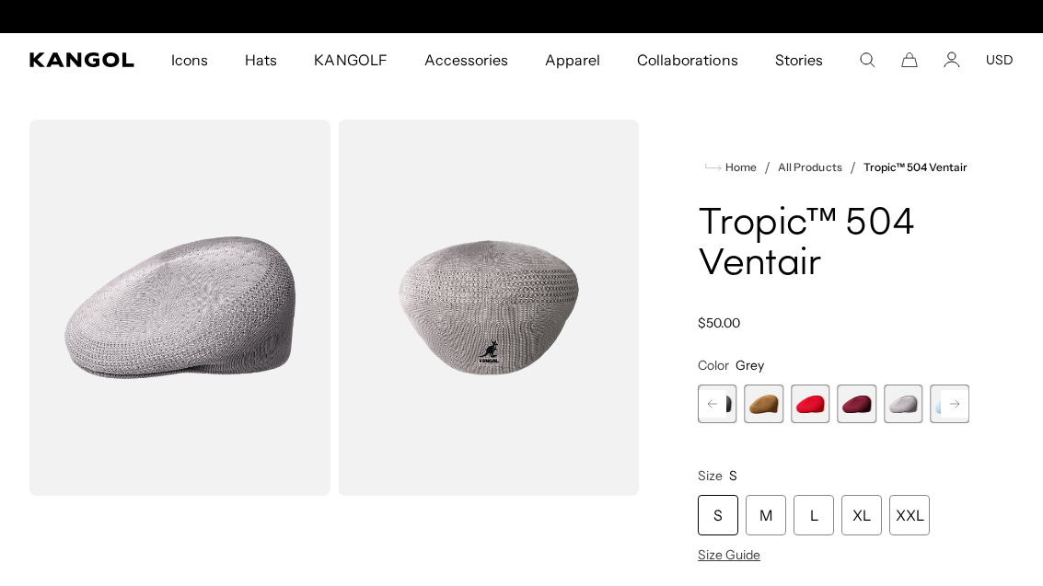
scroll to position [0, 379]
